Goal: Task Accomplishment & Management: Use online tool/utility

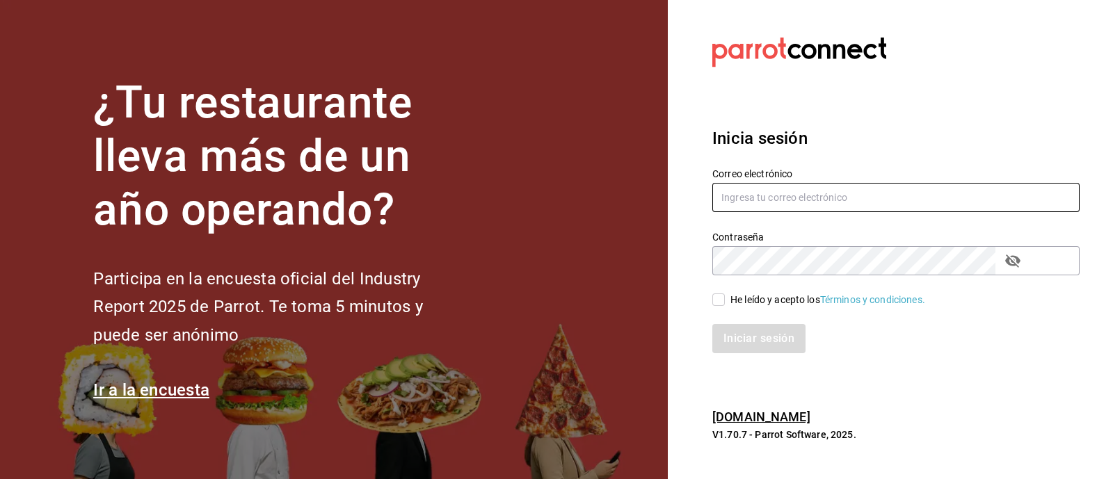
type input "multiuser@dairy.com"
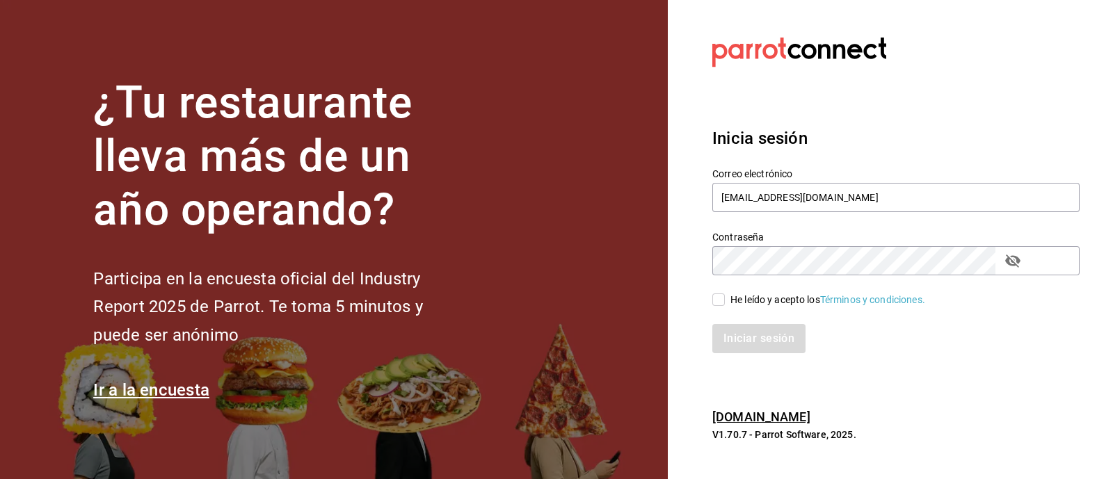
click at [720, 301] on input "He leído y acepto los Términos y condiciones." at bounding box center [719, 300] width 13 height 13
checkbox input "true"
click at [741, 335] on button "Iniciar sesión" at bounding box center [760, 338] width 95 height 29
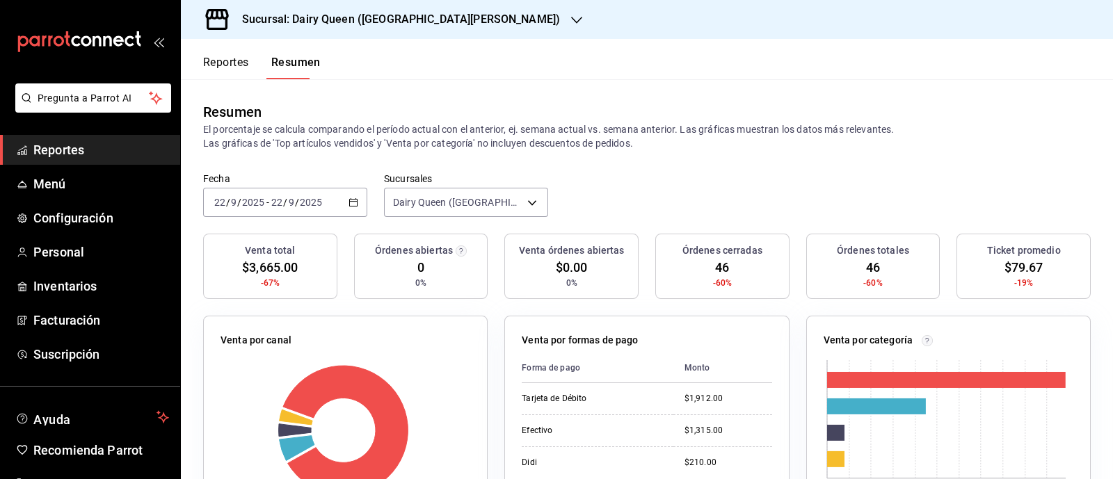
click at [224, 63] on button "Reportes" at bounding box center [226, 68] width 46 height 24
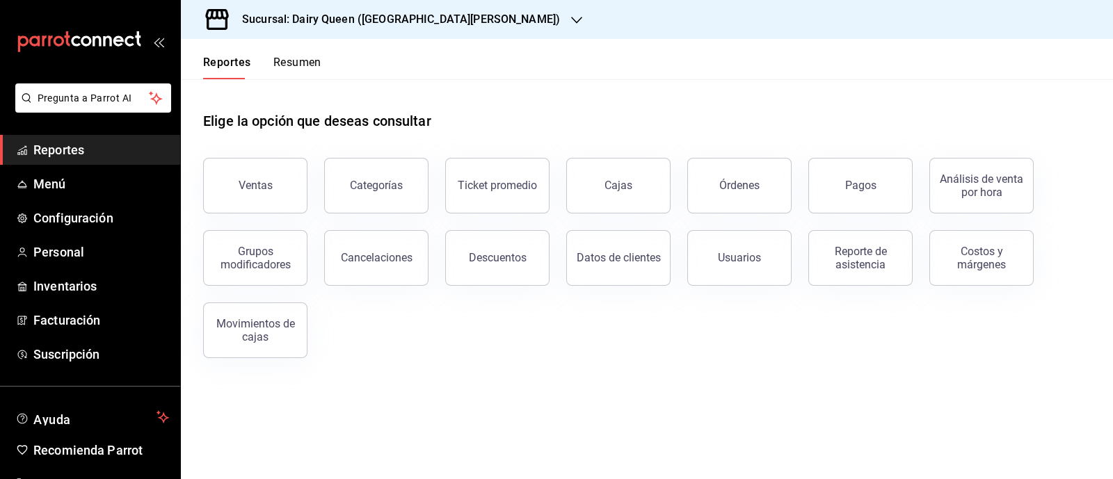
click at [237, 193] on button "Ventas" at bounding box center [255, 186] width 104 height 56
click at [244, 175] on html "Pregunta a Parrot AI Reportes Menú Configuración Personal Inventarios Facturaci…" at bounding box center [556, 239] width 1113 height 479
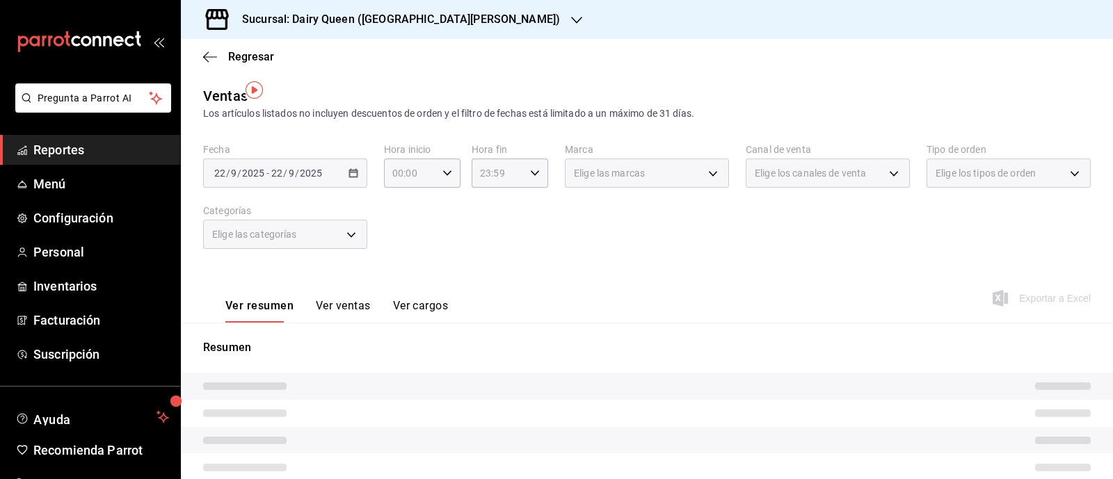
click at [571, 19] on icon "button" at bounding box center [576, 20] width 11 height 7
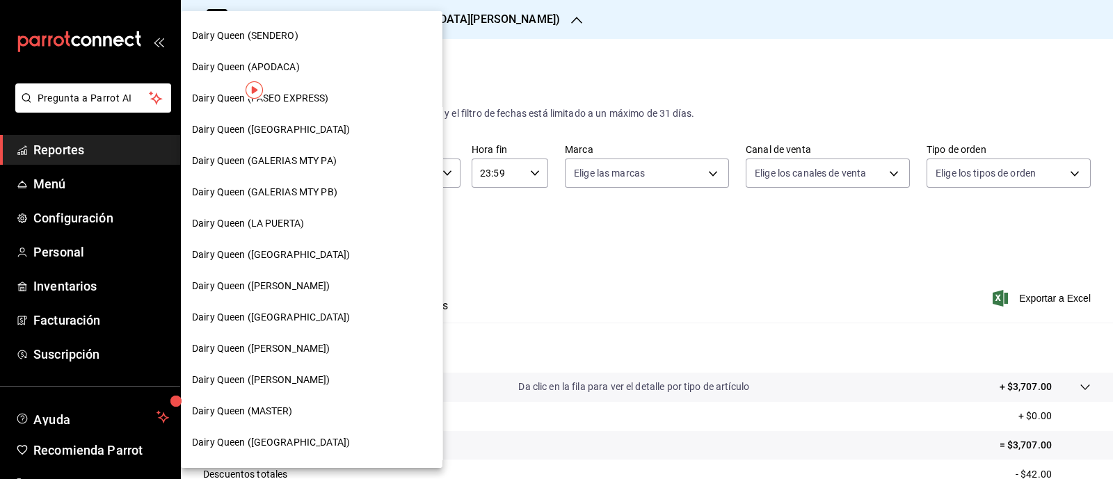
scroll to position [586, 0]
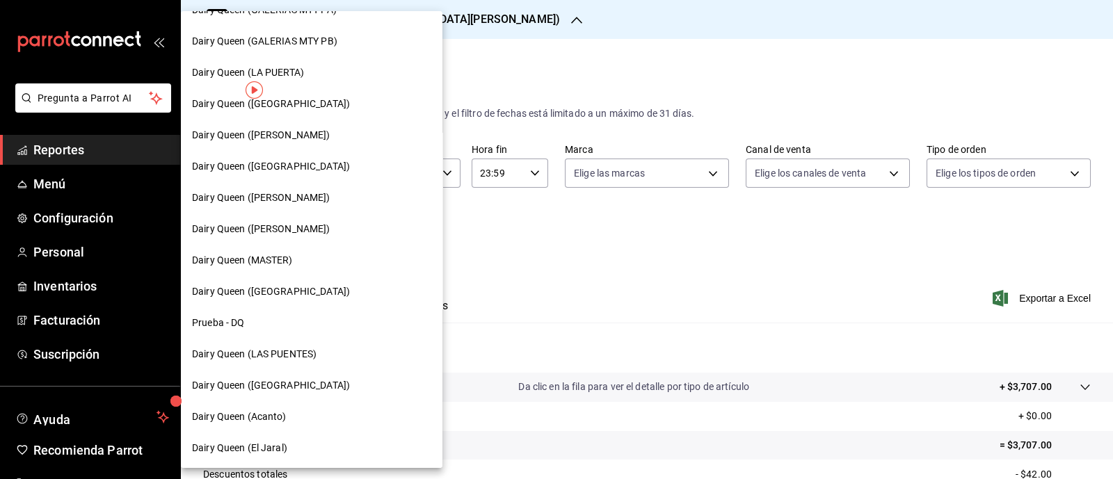
click at [265, 131] on span "Dairy Queen (GARCIA)" at bounding box center [261, 135] width 138 height 15
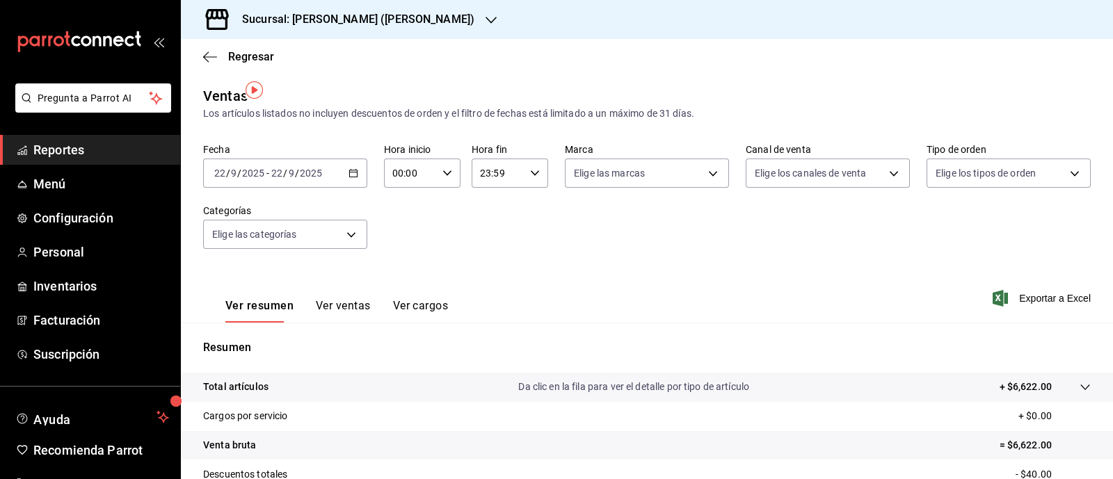
click at [351, 168] on icon "button" at bounding box center [354, 173] width 10 height 10
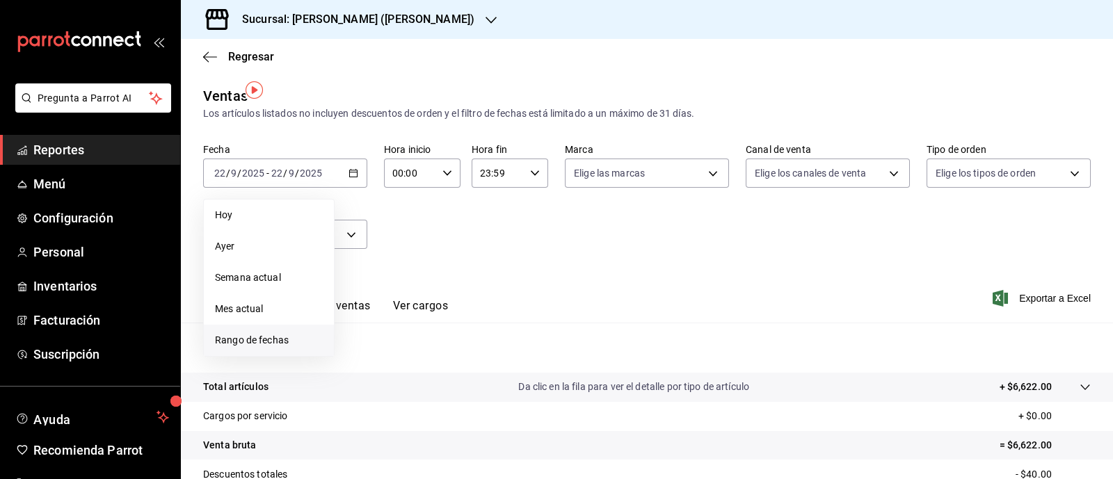
click at [248, 335] on span "Rango de fechas" at bounding box center [269, 340] width 108 height 15
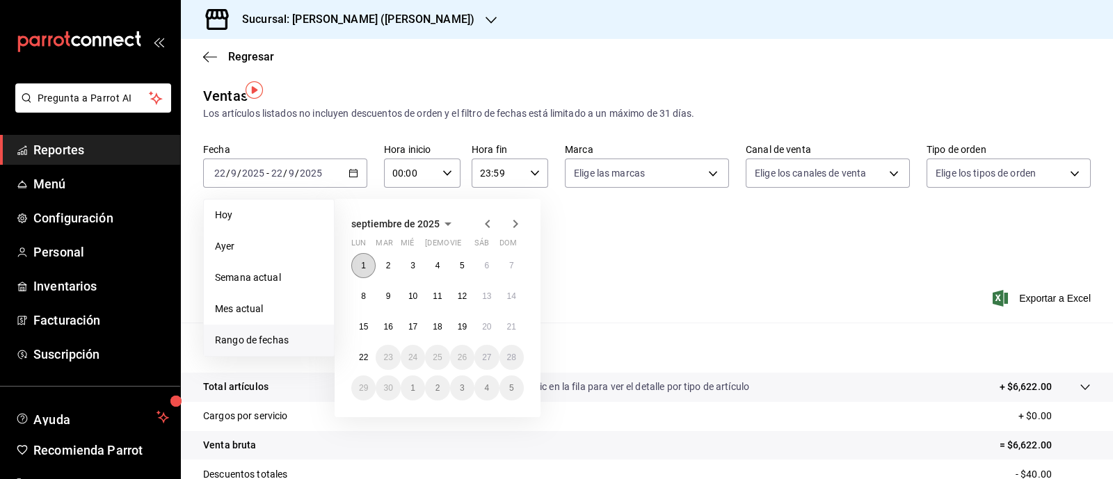
click at [361, 261] on abbr "1" at bounding box center [363, 266] width 5 height 10
click at [358, 291] on button "8" at bounding box center [363, 296] width 24 height 25
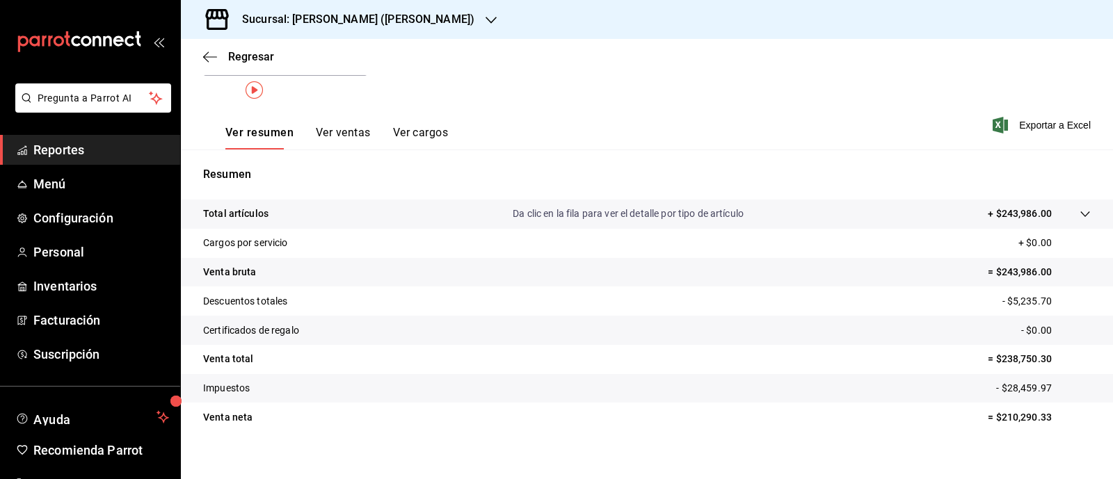
scroll to position [177, 0]
